Goal: Information Seeking & Learning: Learn about a topic

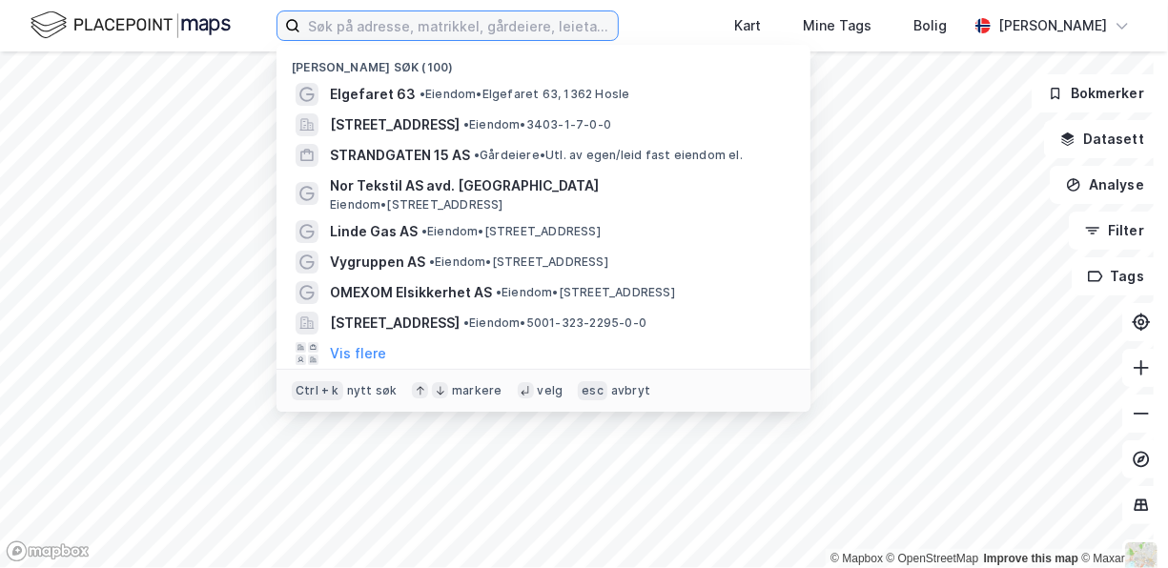
click at [537, 25] on input at bounding box center [459, 25] width 318 height 29
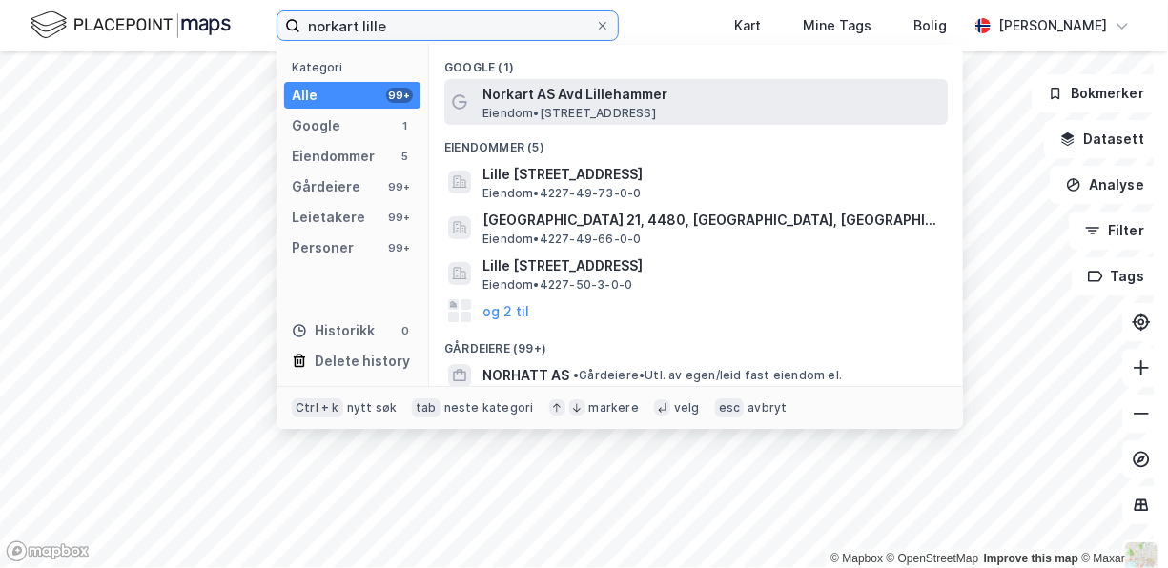
type input "norkart lille"
click at [564, 100] on span "Norkart AS Avd Lillehammer" at bounding box center [712, 94] width 458 height 23
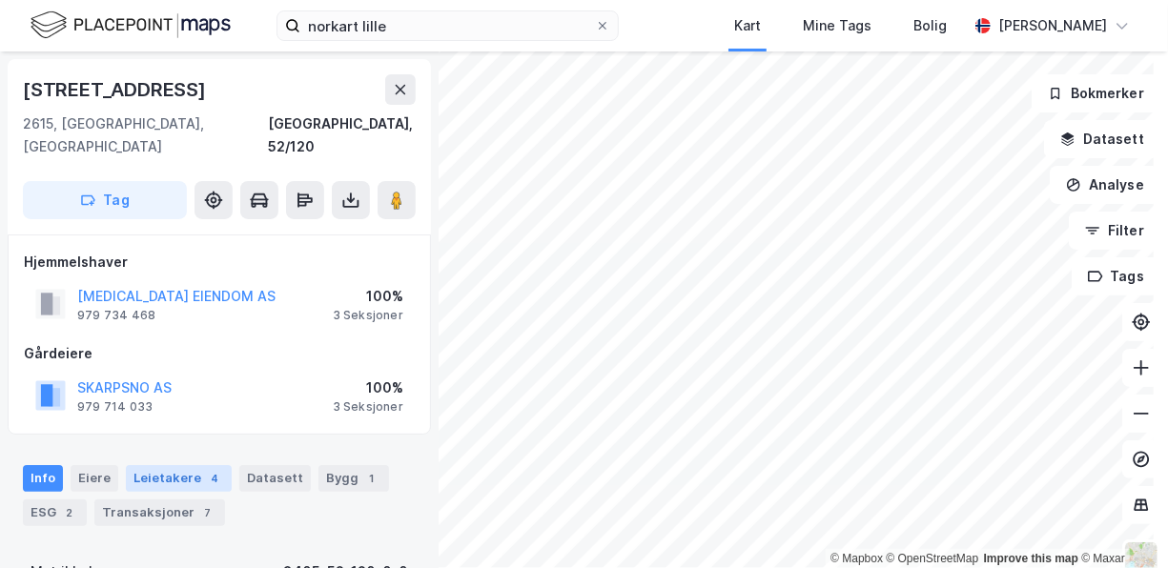
click at [135, 465] on div "Leietakere 4" at bounding box center [179, 478] width 106 height 27
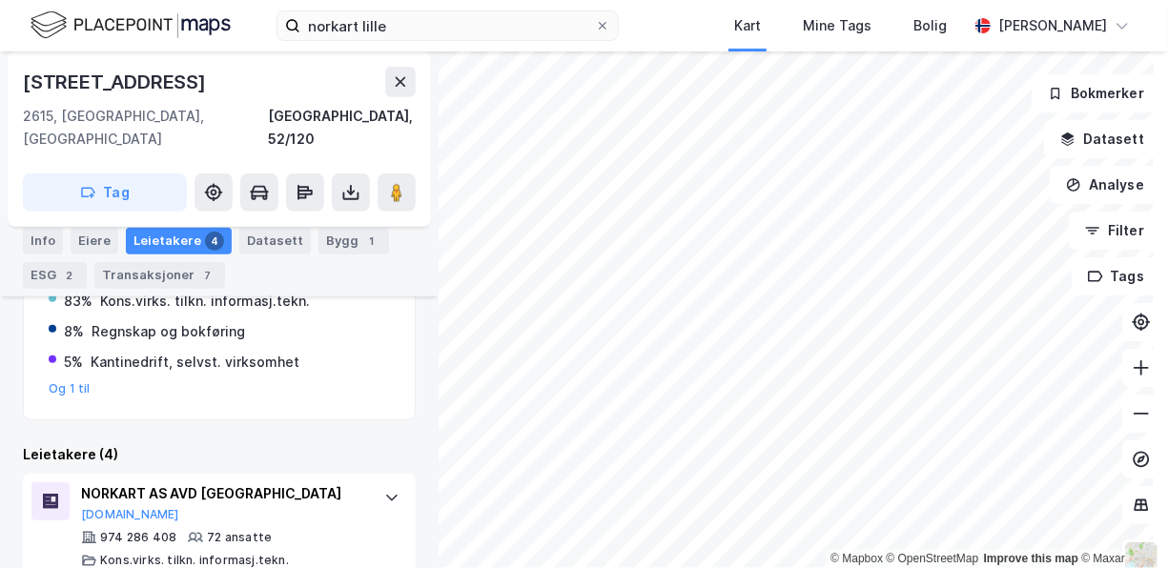
scroll to position [515, 0]
